Goal: Task Accomplishment & Management: Manage account settings

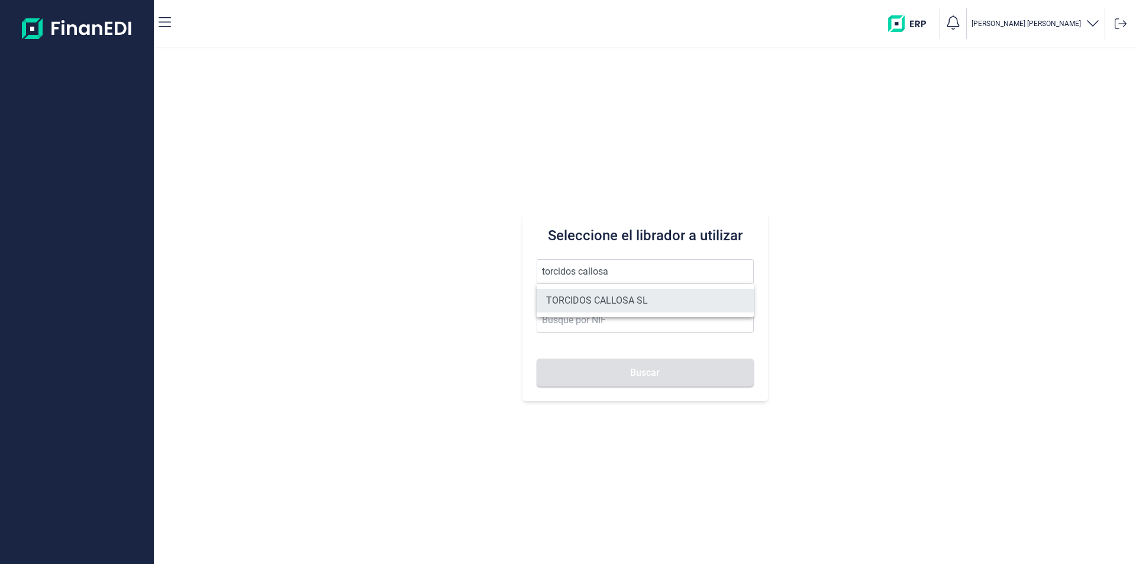
click at [598, 302] on li "TORCIDOS CALLOSA SL" at bounding box center [645, 301] width 217 height 24
type input "TORCIDOS CALLOSA SL"
type input "B44701514"
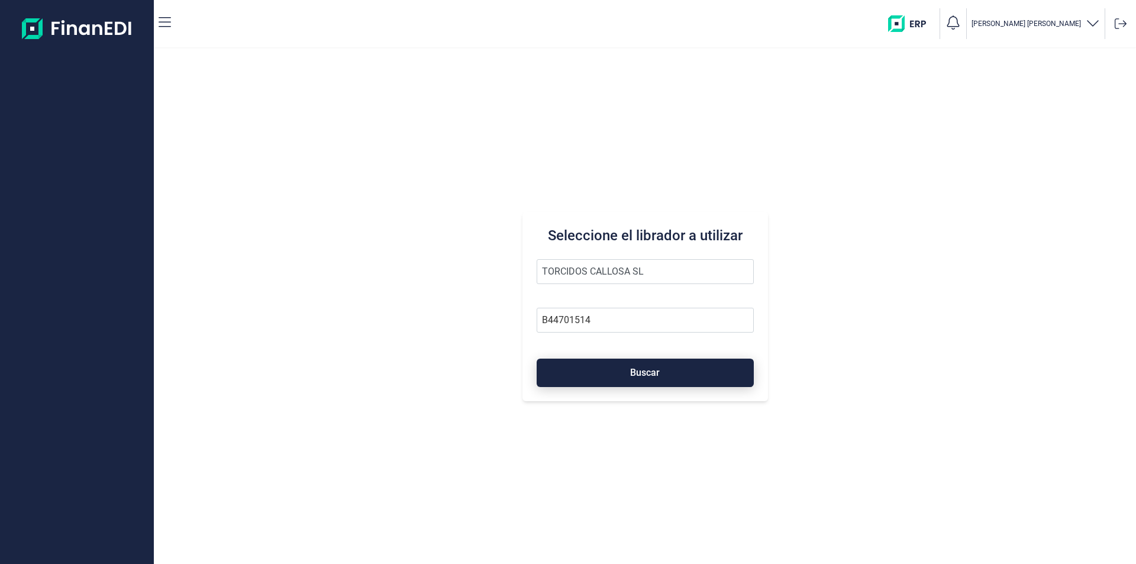
click at [599, 377] on button "Buscar" at bounding box center [645, 373] width 217 height 28
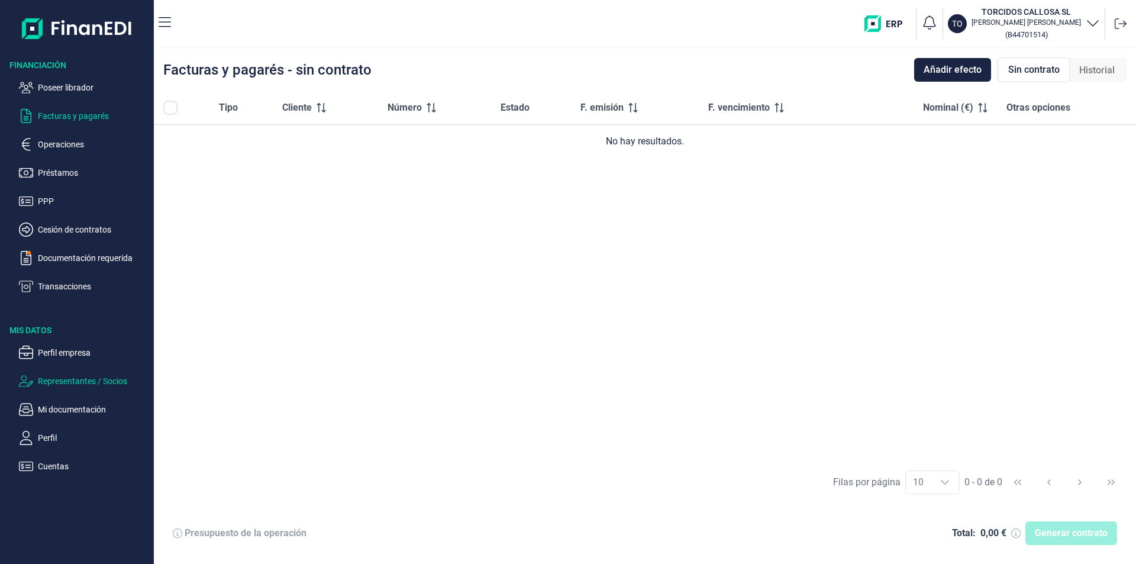
click at [76, 380] on p "Representantes / Socios" at bounding box center [93, 381] width 111 height 14
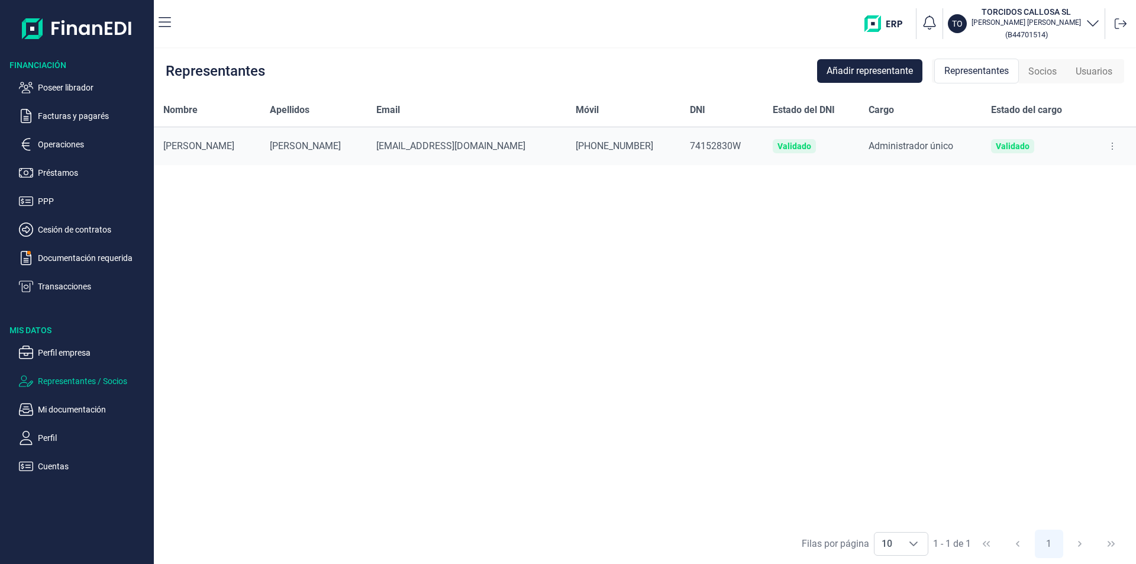
click at [1112, 144] on button at bounding box center [1112, 146] width 21 height 19
click at [1057, 177] on span "Editar representante" at bounding box center [1066, 176] width 75 height 12
select select "ES"
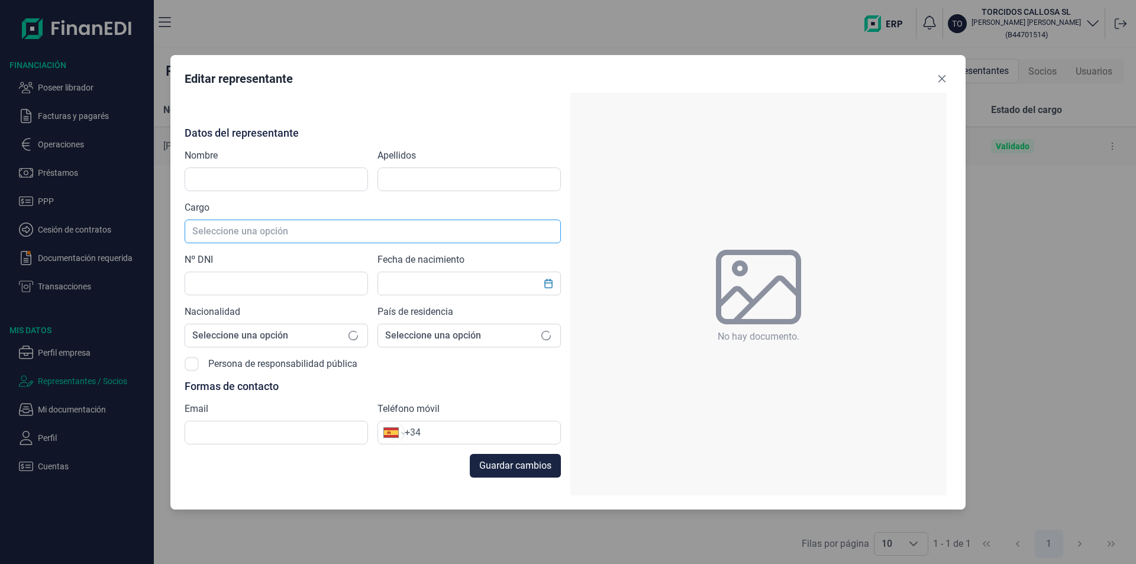
type input "[PERSON_NAME]"
type input "74152830W"
type input "[EMAIL_ADDRESS][DOMAIN_NAME]"
type input "[PHONE_NUMBER]"
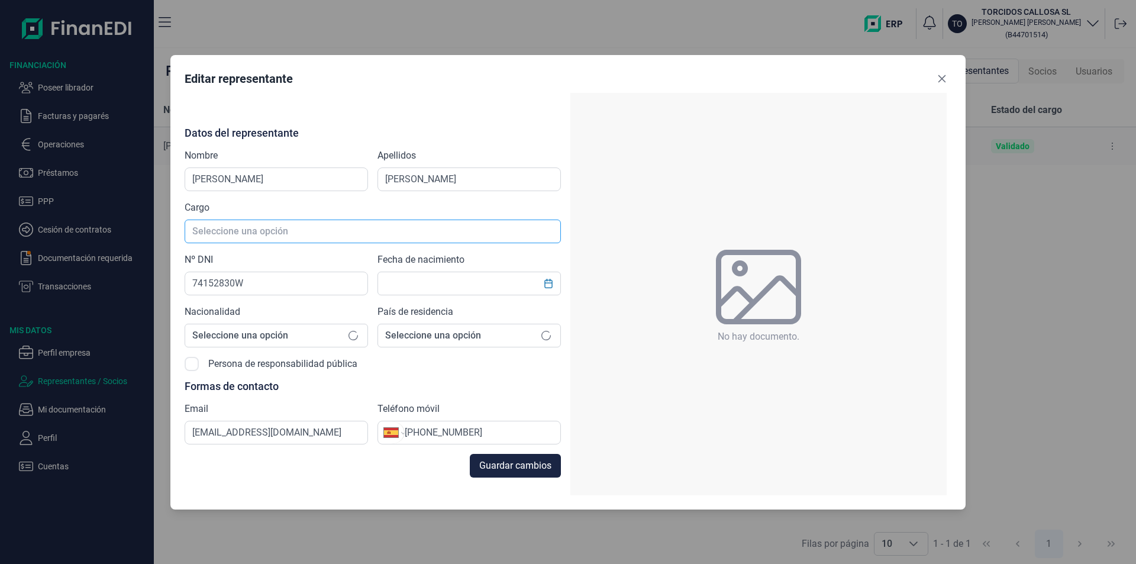
type input "[DATE]"
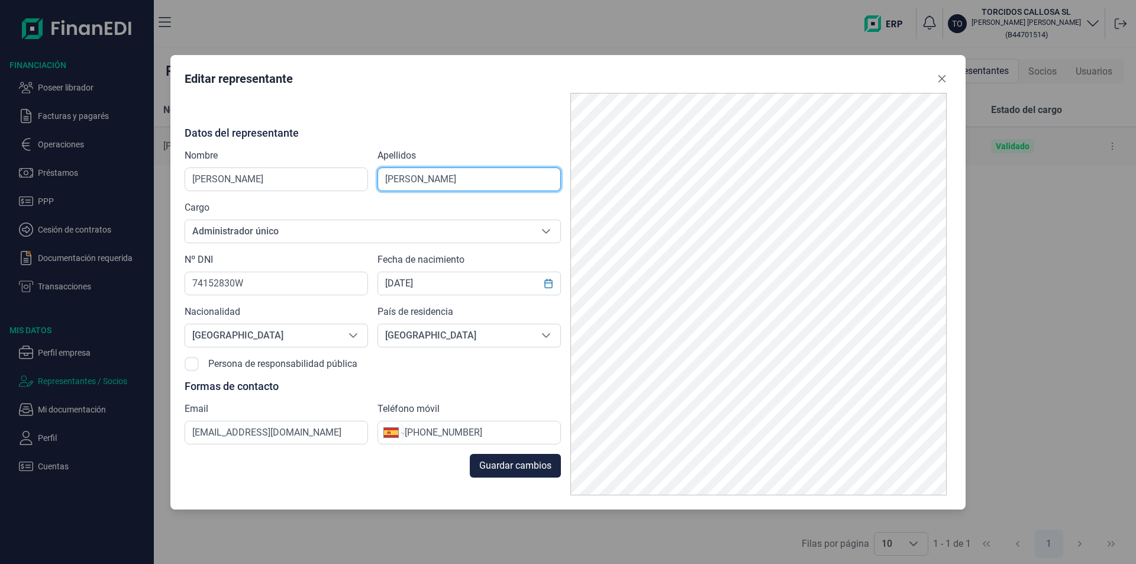
click at [402, 179] on input "[PERSON_NAME]" at bounding box center [468, 179] width 183 height 24
type input "[PERSON_NAME]"
click at [535, 464] on span "Guardar cambios" at bounding box center [515, 466] width 72 height 14
